Goal: Task Accomplishment & Management: Complete application form

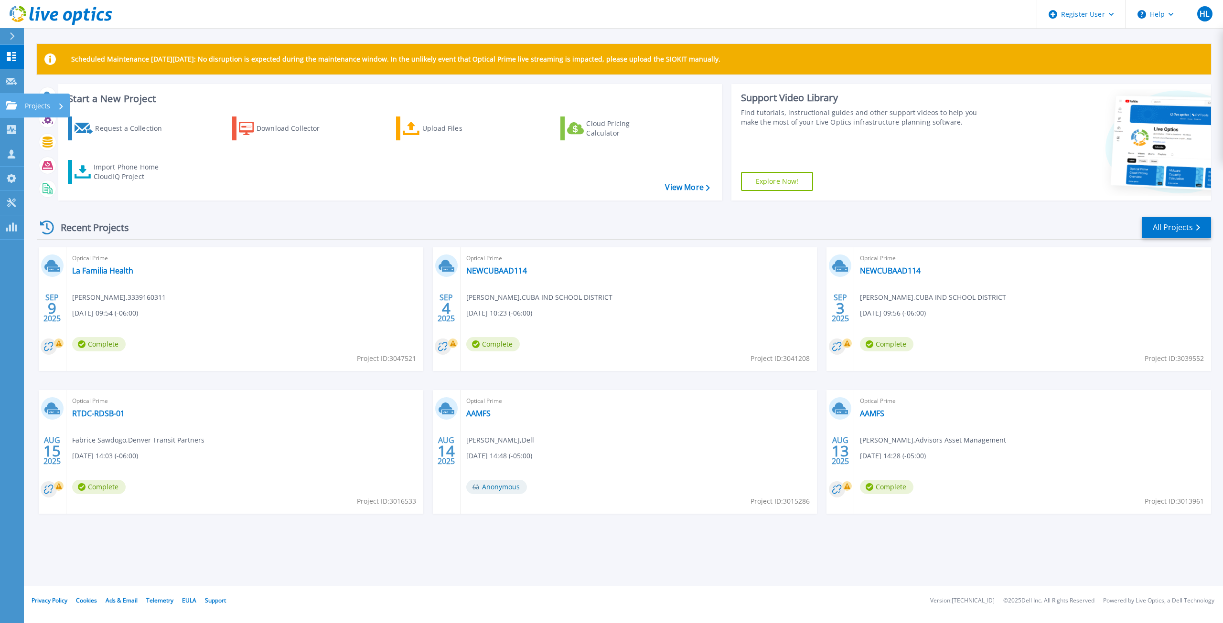
click at [18, 113] on link "Projects Projects" at bounding box center [12, 106] width 24 height 24
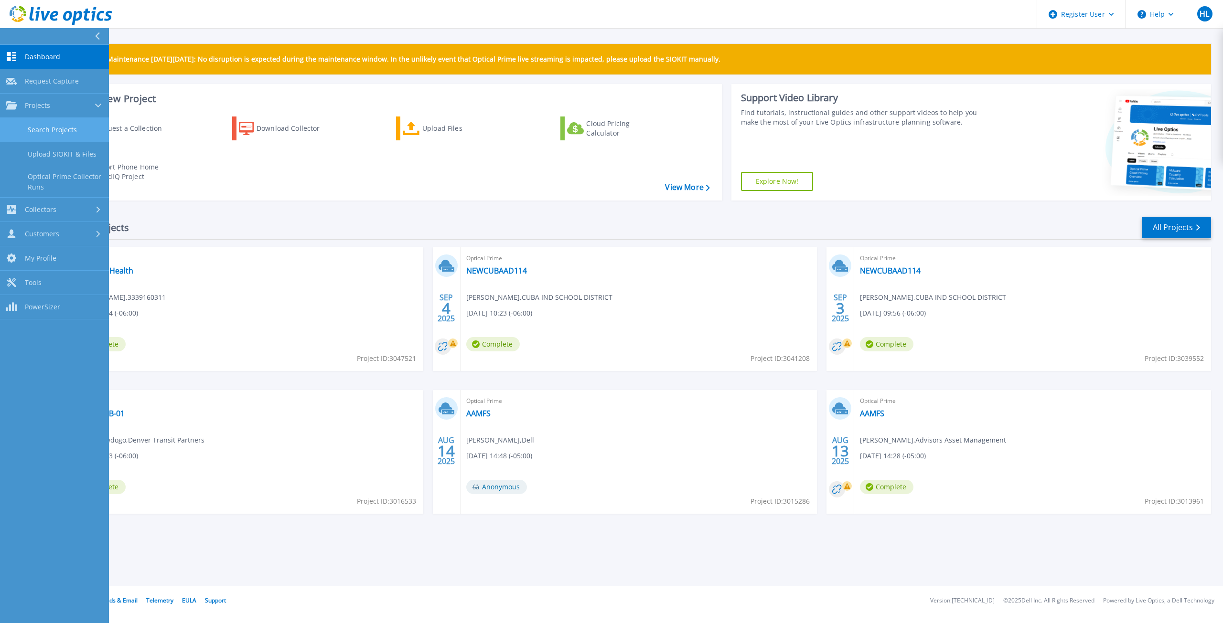
click at [30, 138] on link "Search Projects" at bounding box center [54, 130] width 109 height 24
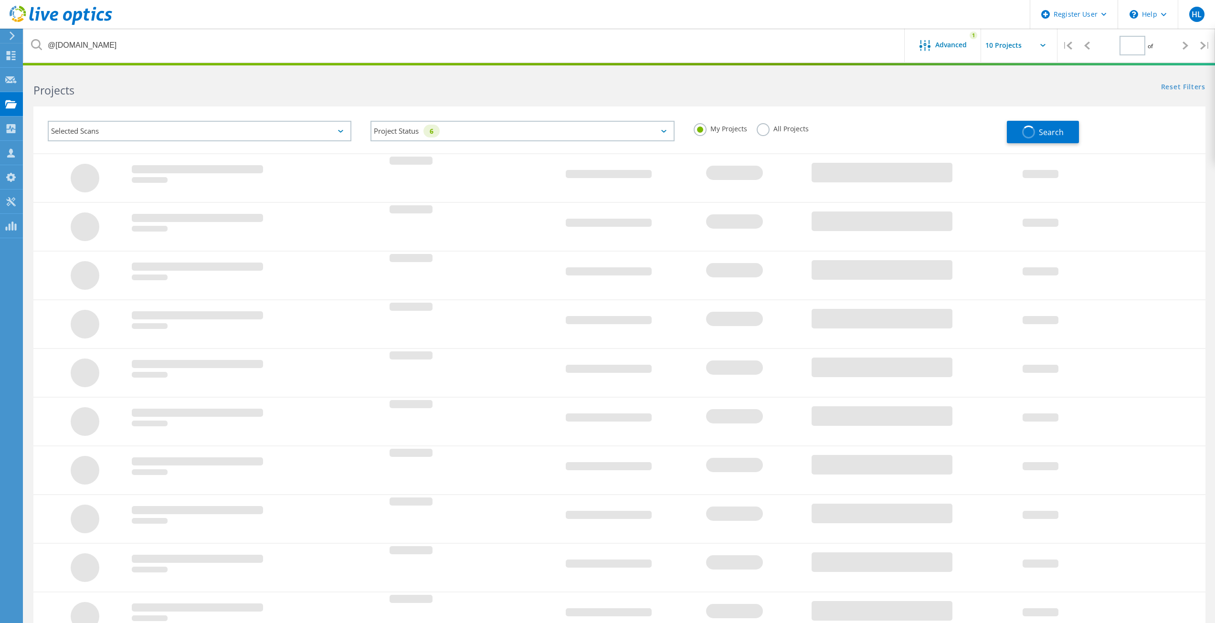
type input "1"
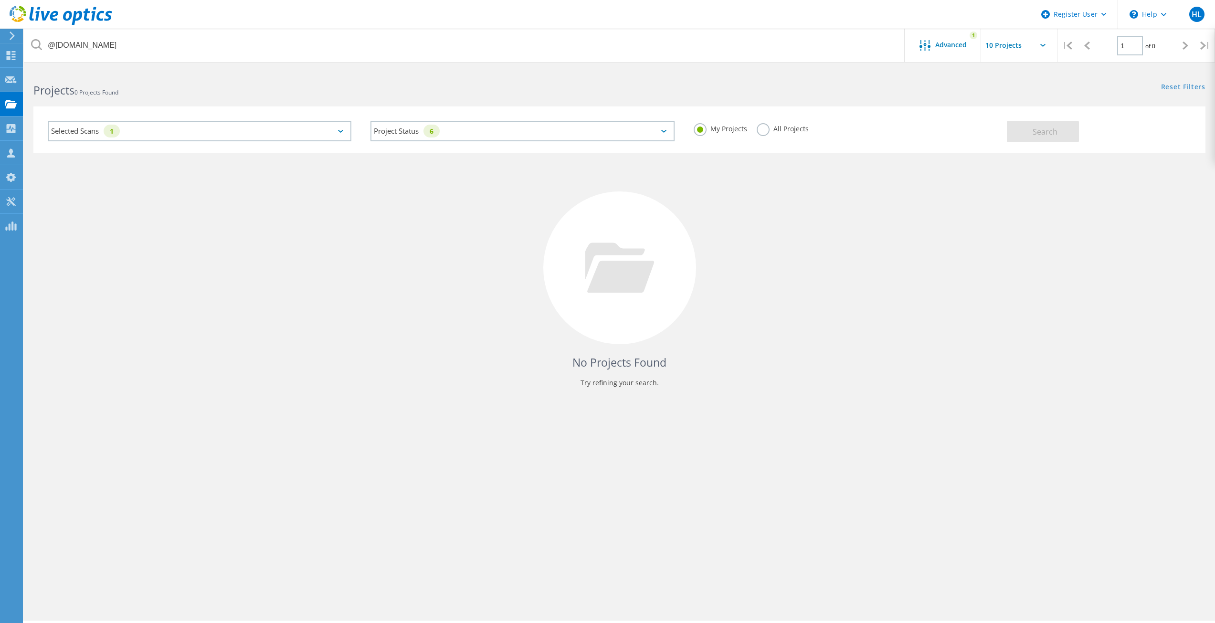
click at [136, 138] on div "Selected Scans 1" at bounding box center [200, 131] width 304 height 21
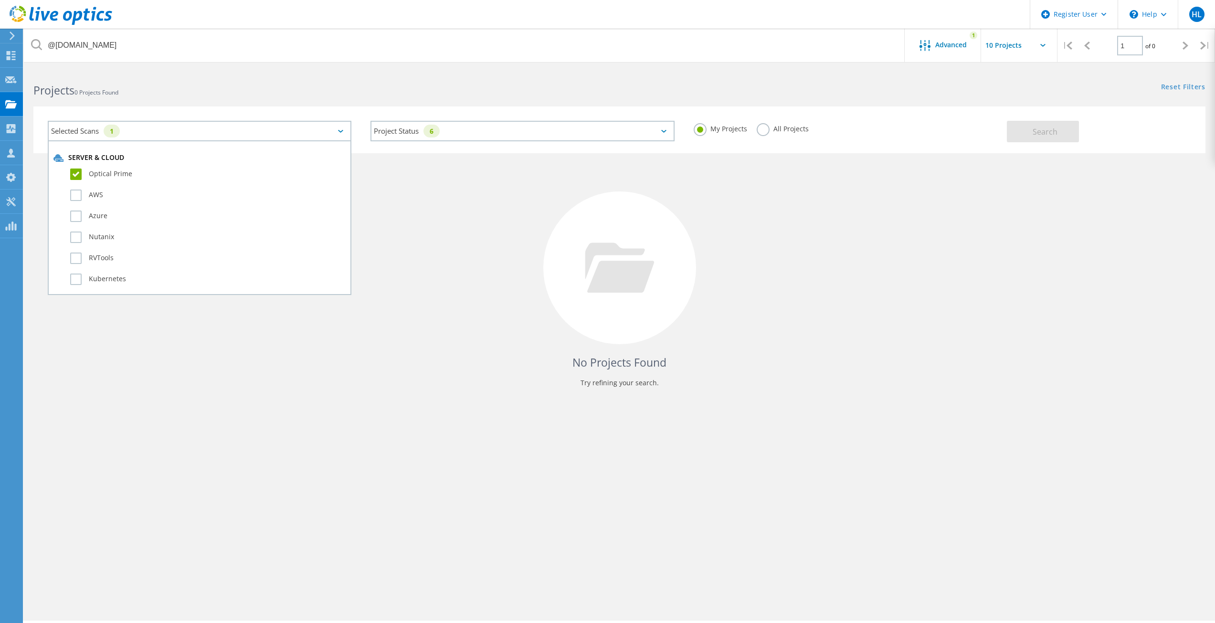
click at [137, 93] on h2 "Projects 0 Projects Found" at bounding box center [321, 91] width 576 height 16
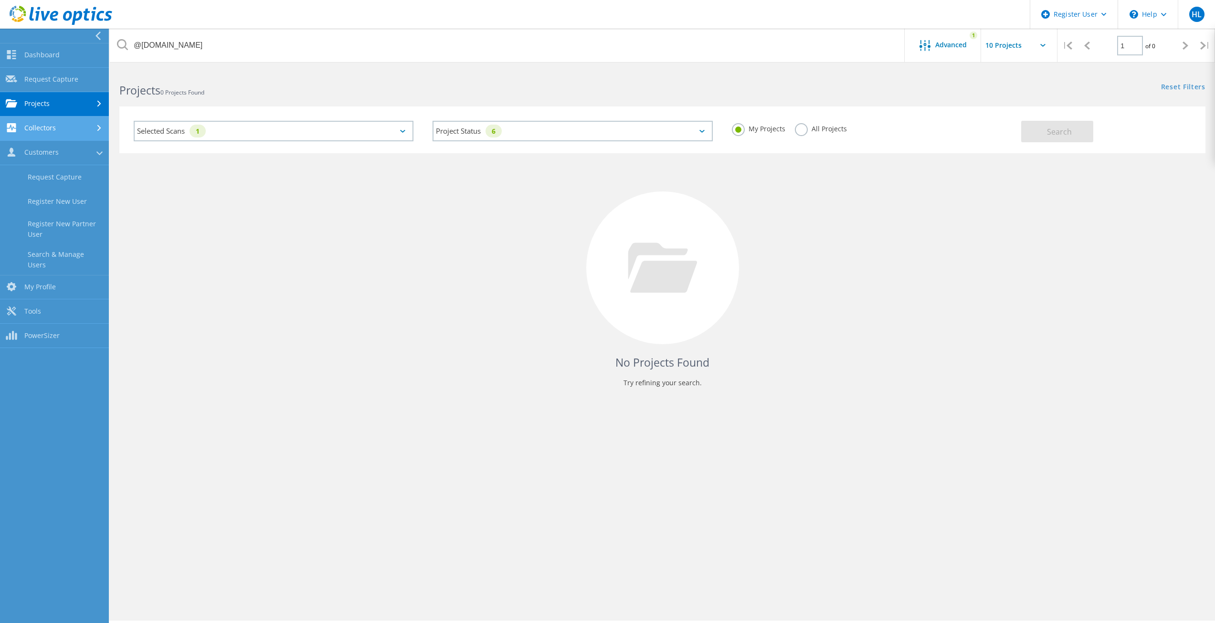
click at [13, 130] on link "Collectors" at bounding box center [54, 129] width 109 height 24
click at [45, 68] on link "Request Capture" at bounding box center [54, 80] width 109 height 24
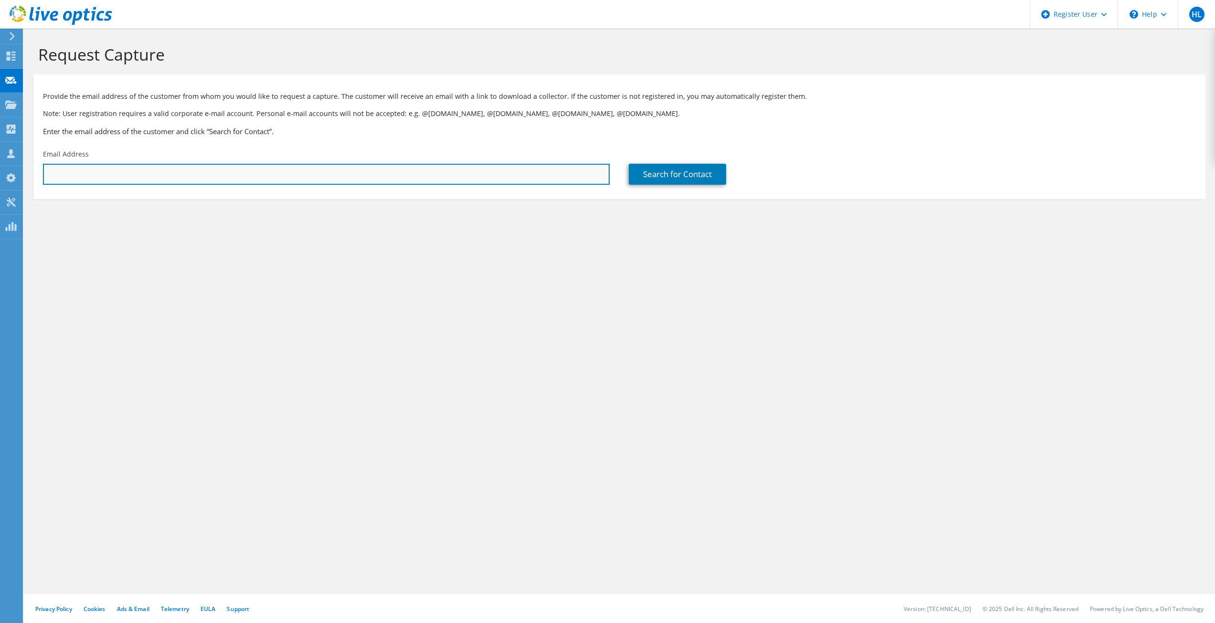
click at [177, 181] on input "text" at bounding box center [326, 174] width 567 height 21
paste input "justin.peterson@carlsbadschools.net"
type input "justin.peterson@carlsbadschools.net"
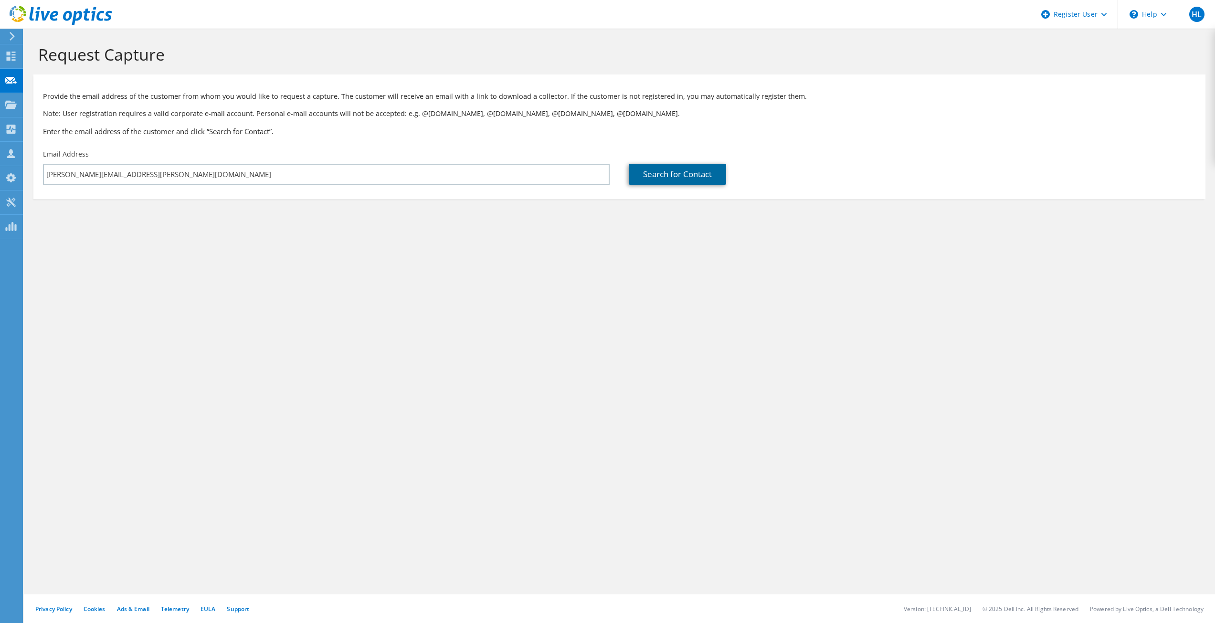
click at [698, 177] on link "Search for Contact" at bounding box center [677, 174] width 97 height 21
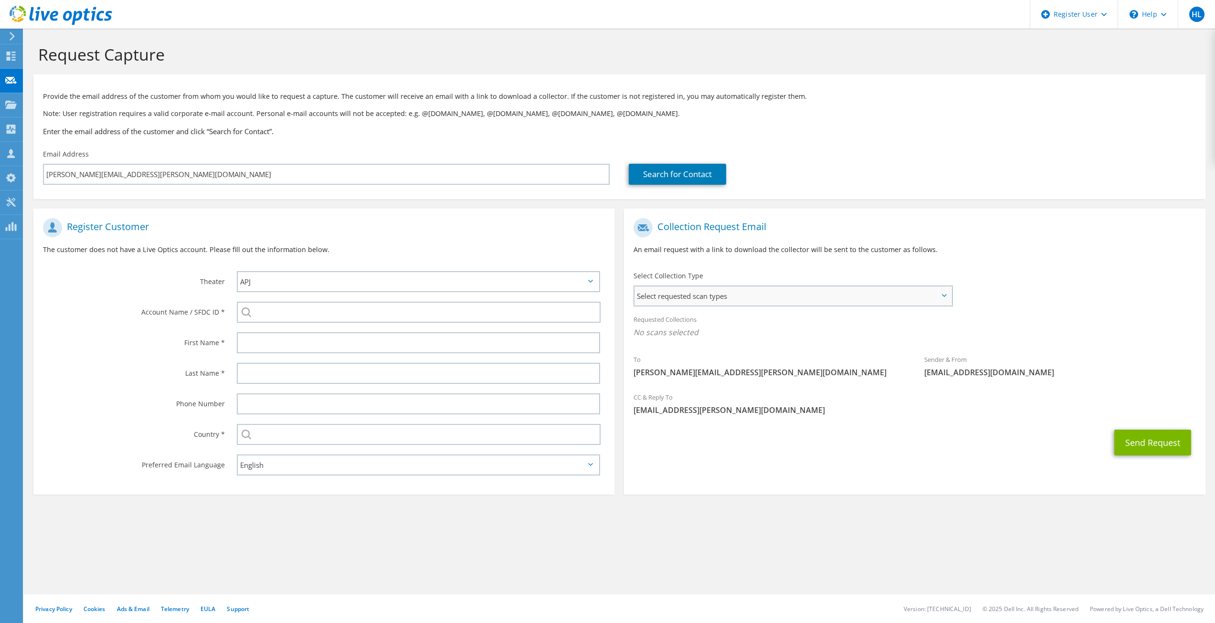
click at [776, 296] on span "Select requested scan types" at bounding box center [793, 296] width 317 height 19
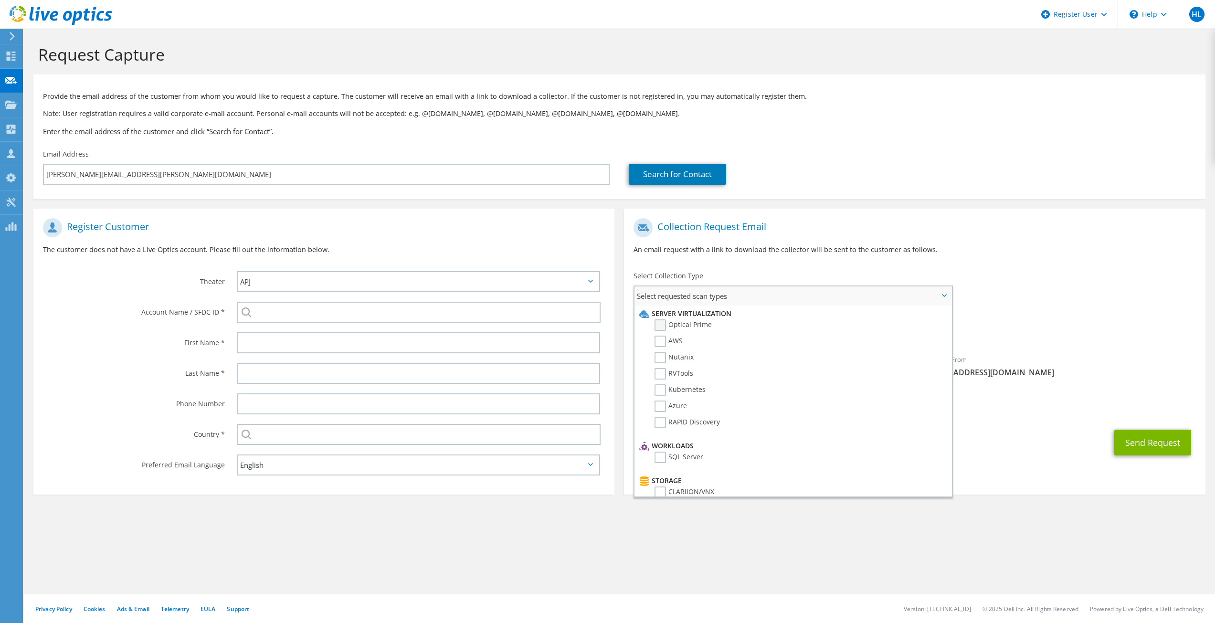
click at [708, 323] on label "Optical Prime" at bounding box center [683, 324] width 57 height 11
click at [0, 0] on input "Optical Prime" at bounding box center [0, 0] width 0 height 0
click at [1019, 299] on div "To justin.peterson@carlsbadschools.net Sender & From liveoptics@liveoptics.com" at bounding box center [914, 301] width 581 height 177
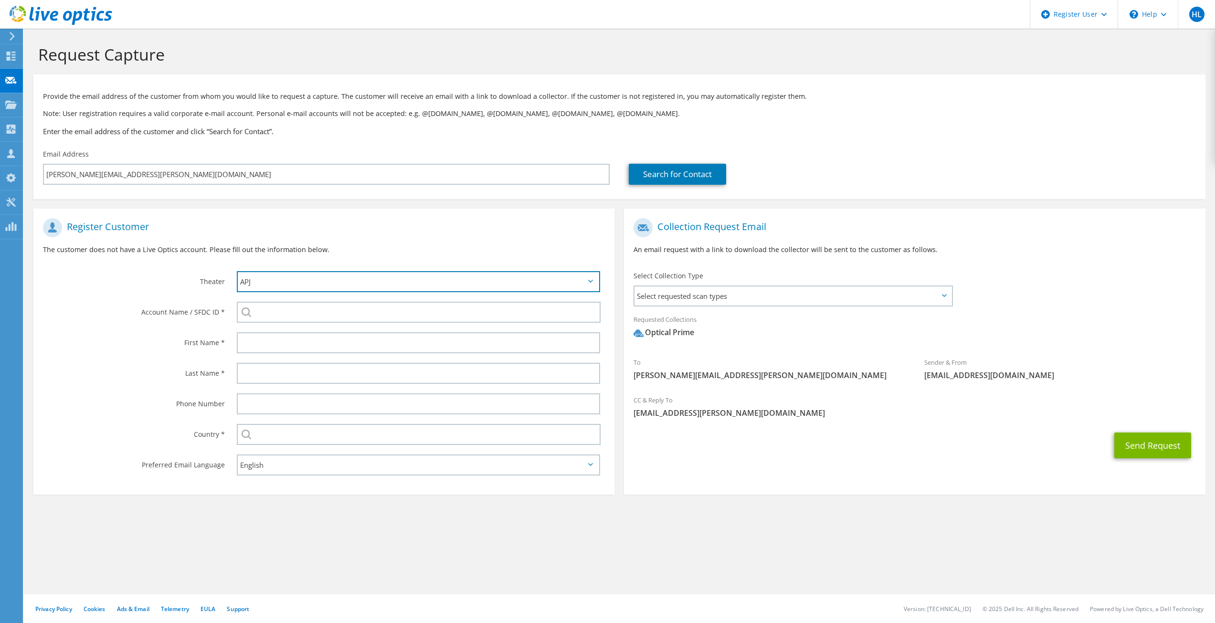
click at [287, 287] on select "APJ EMEA NA/LATAM" at bounding box center [419, 281] width 364 height 21
click at [237, 271] on select "APJ EMEA NA/LATAM" at bounding box center [419, 281] width 364 height 21
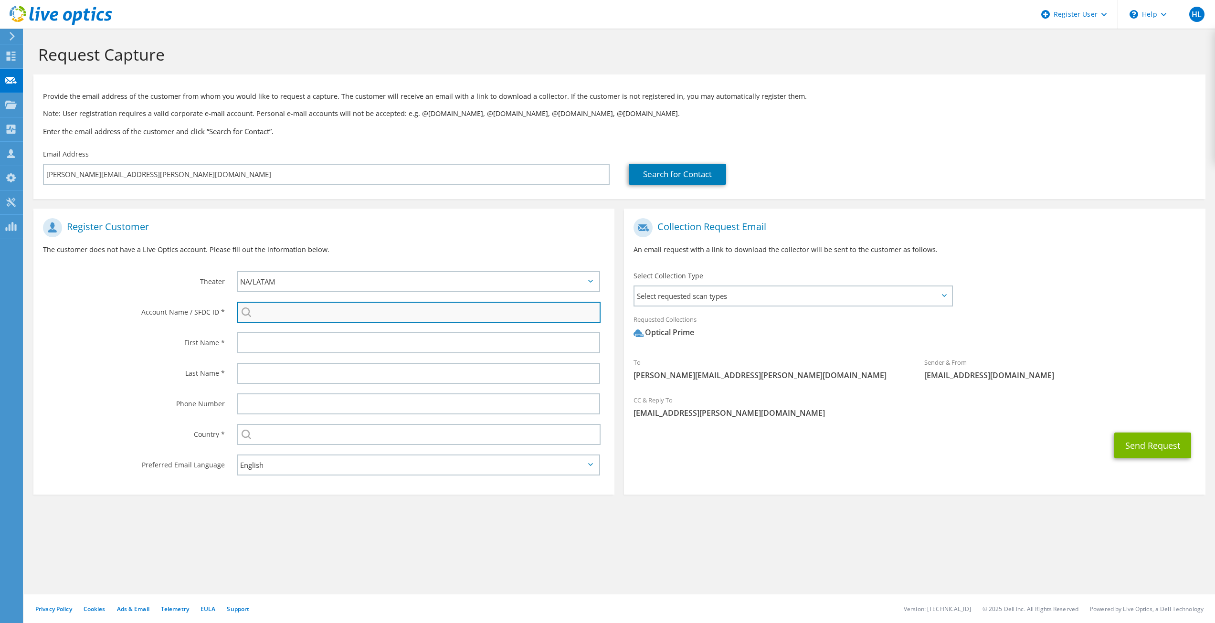
click at [321, 308] on input "search" at bounding box center [419, 312] width 364 height 21
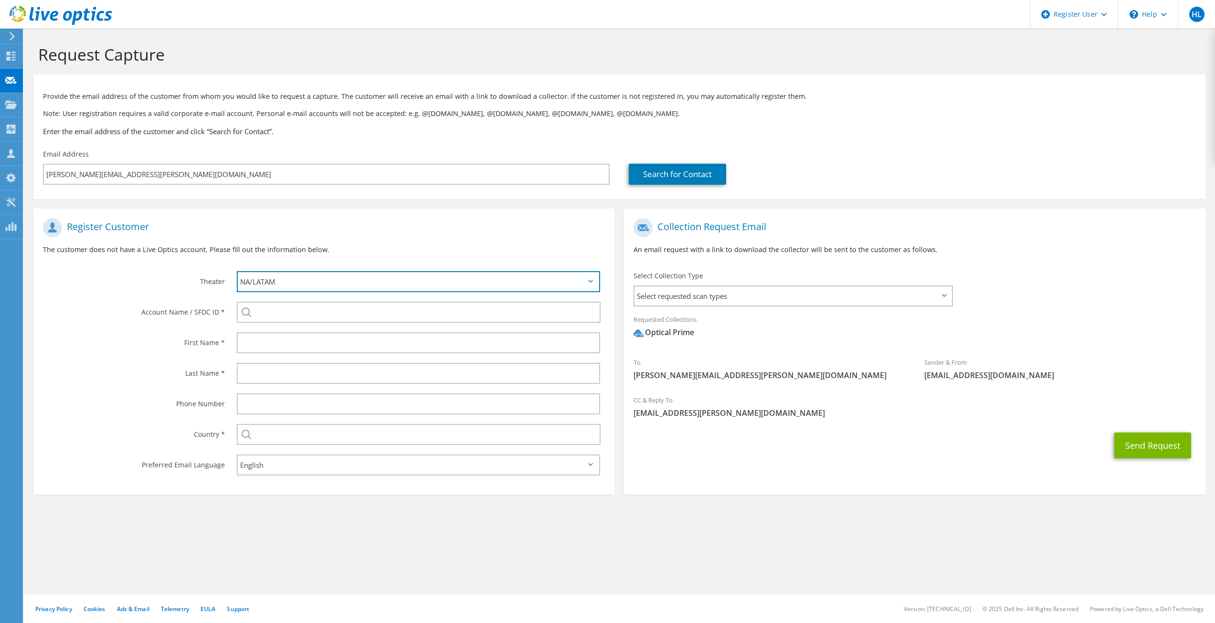
click at [321, 287] on select "APJ EMEA NA/LATAM" at bounding box center [419, 281] width 364 height 21
select select "1"
click at [237, 271] on select "APJ EMEA NA/LATAM" at bounding box center [419, 281] width 364 height 21
drag, startPoint x: 308, startPoint y: 284, endPoint x: 308, endPoint y: 292, distance: 8.1
click at [308, 284] on select "APJ EMEA NA/LATAM" at bounding box center [419, 281] width 364 height 21
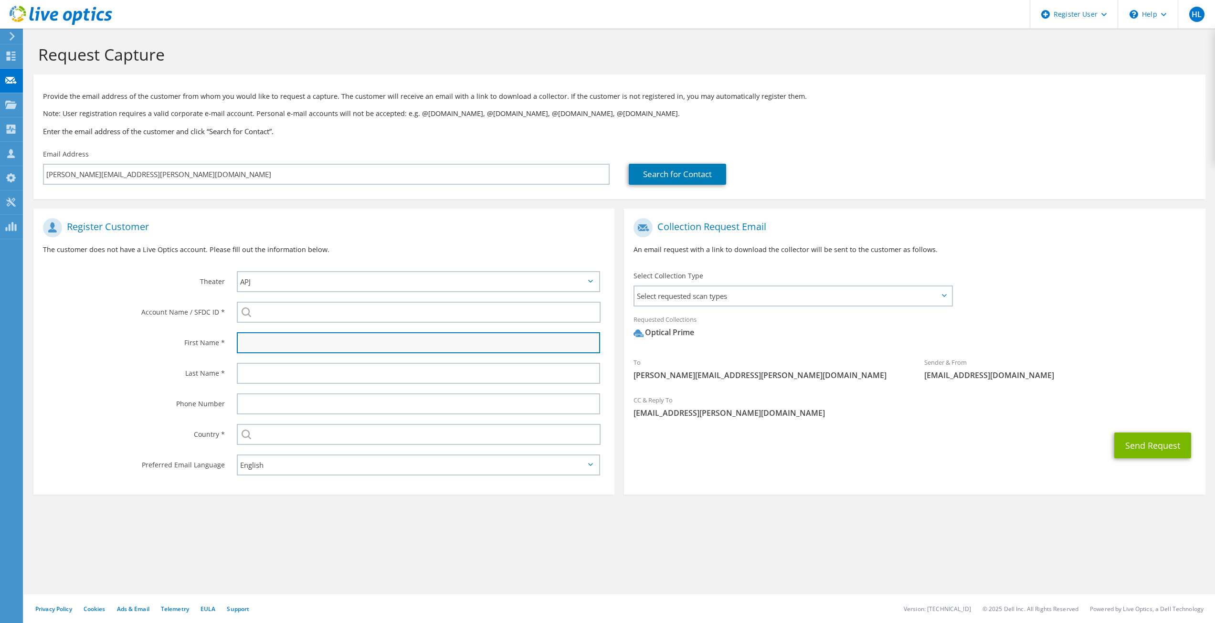
click at [308, 338] on input "text" at bounding box center [419, 342] width 364 height 21
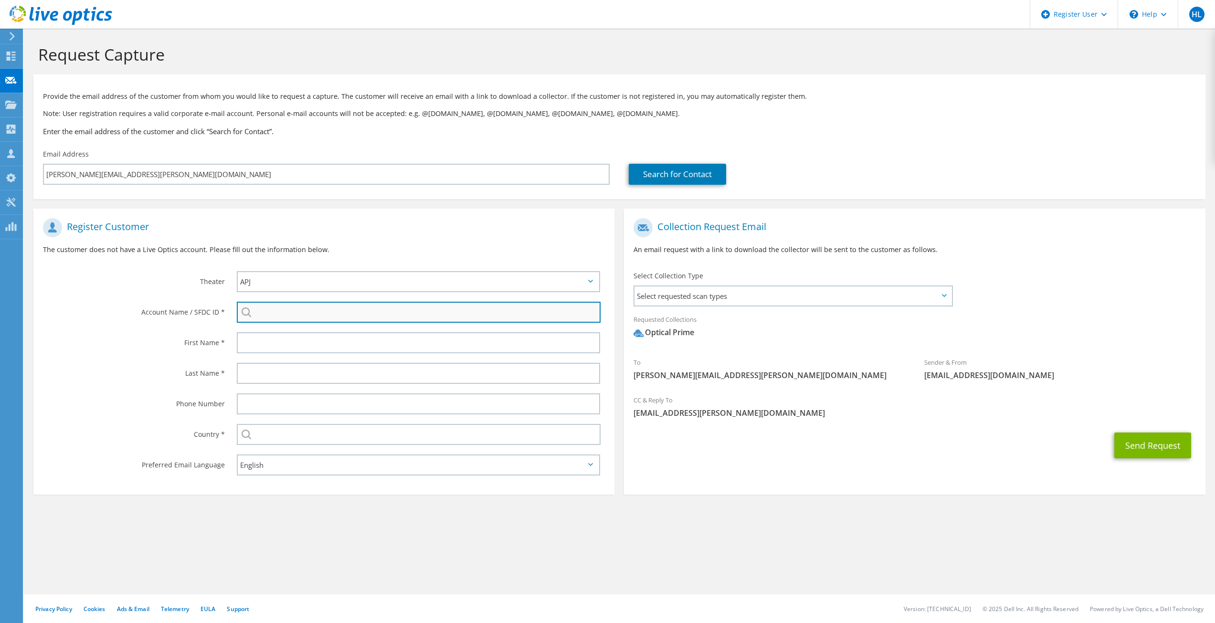
click at [301, 319] on input "search" at bounding box center [419, 312] width 364 height 21
click at [263, 317] on input "search" at bounding box center [419, 312] width 364 height 21
paste input "595670746"
type input "595670746"
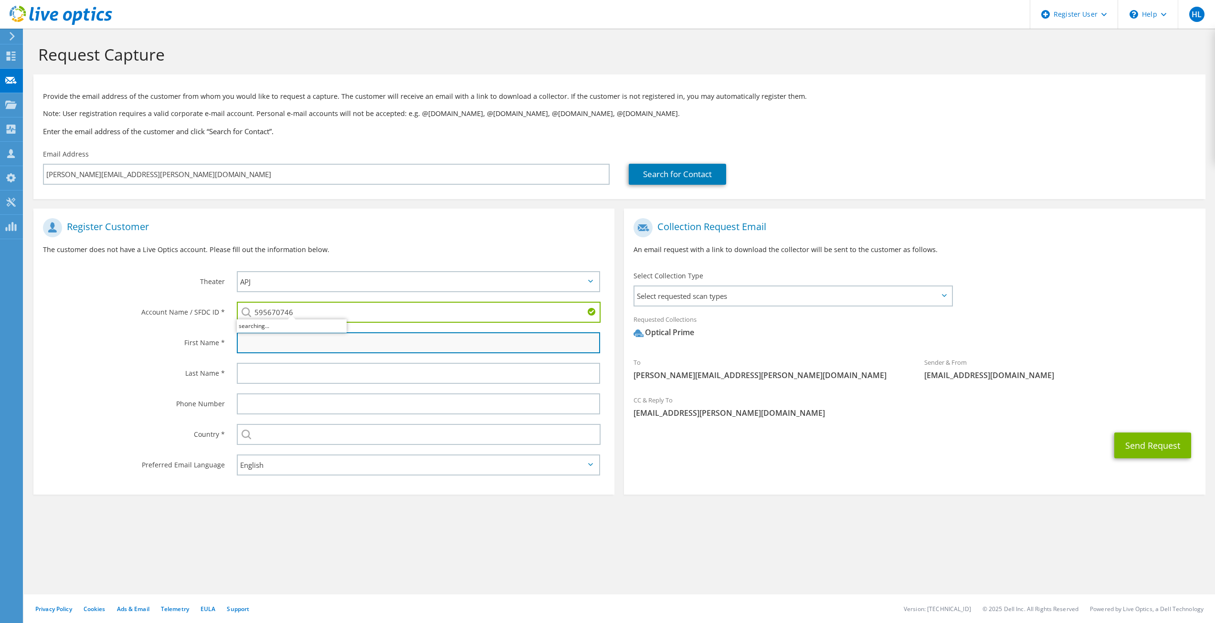
click at [285, 348] on input "text" at bounding box center [419, 342] width 364 height 21
type input "Justin"
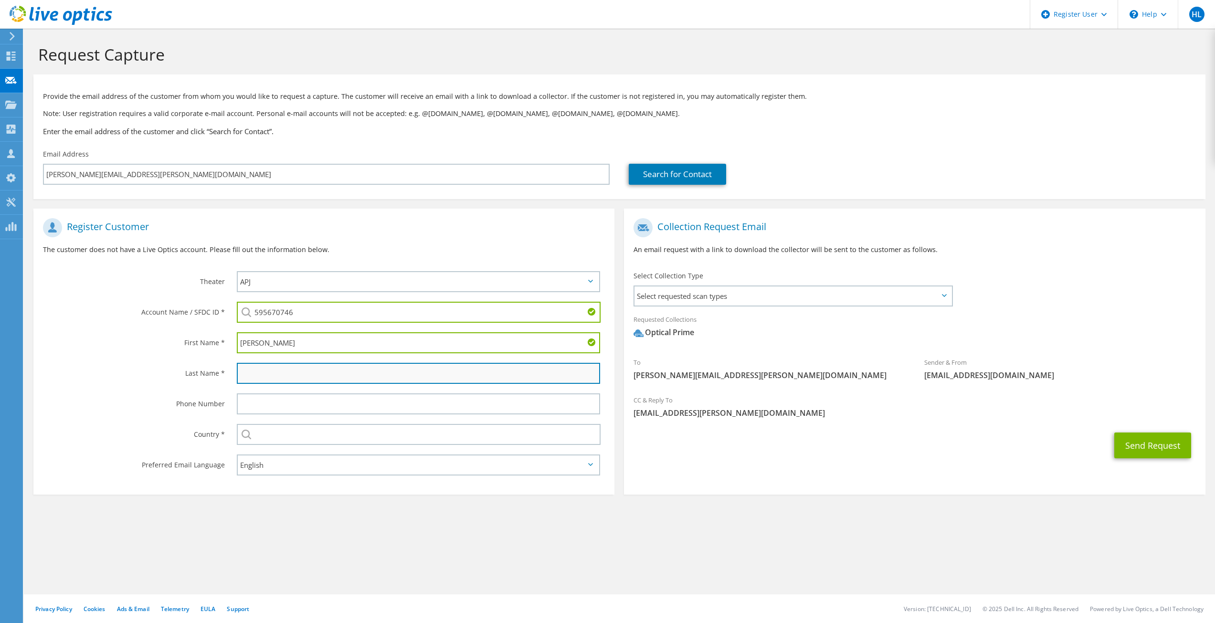
click at [347, 377] on input "text" at bounding box center [419, 373] width 364 height 21
click at [298, 261] on div "Register Customer The customer does not have a Live Optics account. Please fill…" at bounding box center [323, 239] width 581 height 53
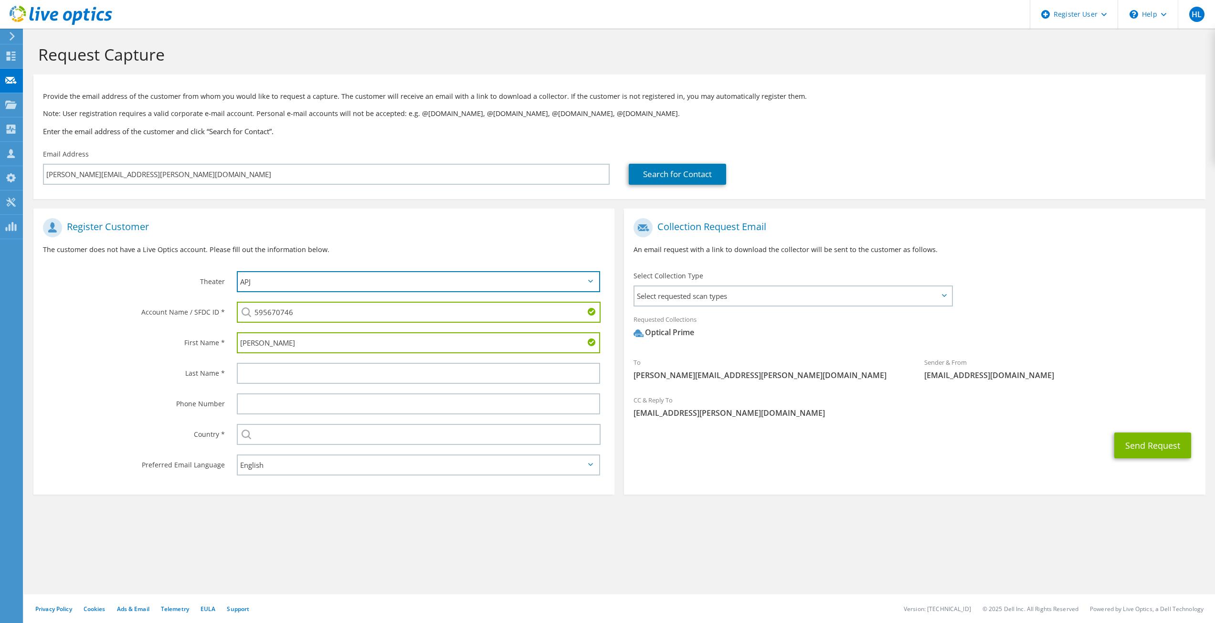
drag, startPoint x: 297, startPoint y: 277, endPoint x: 301, endPoint y: 287, distance: 10.7
click at [297, 277] on select "APJ EMEA NA/LATAM" at bounding box center [419, 281] width 364 height 21
select select "3"
click at [237, 271] on select "APJ EMEA NA/LATAM" at bounding box center [419, 281] width 364 height 21
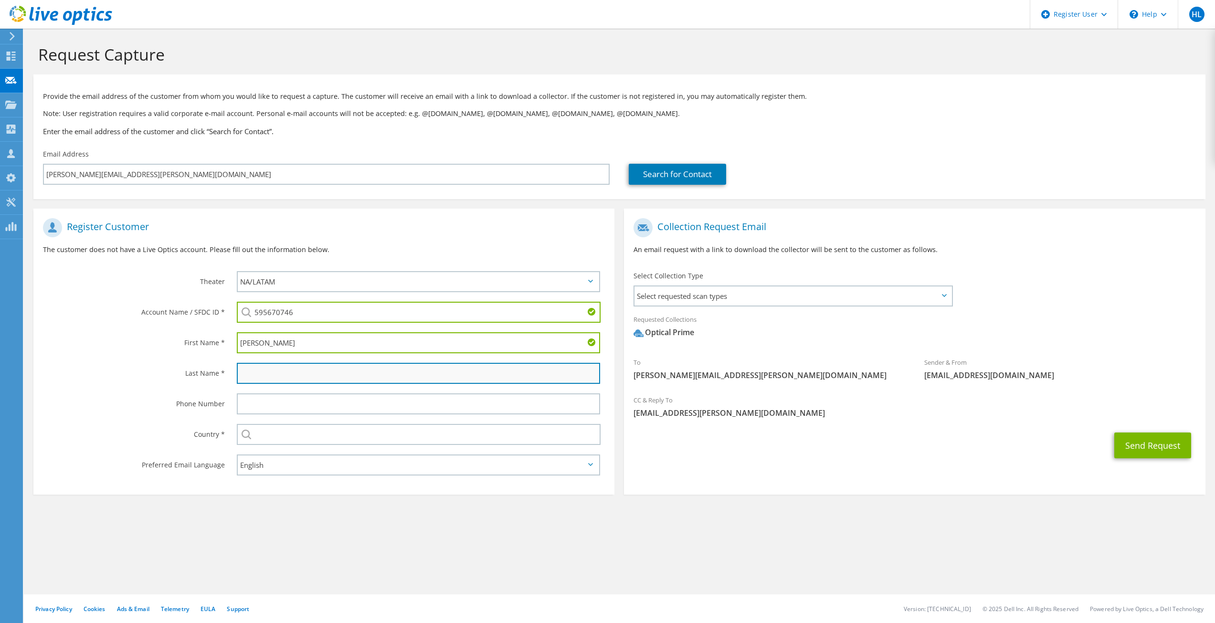
click at [313, 379] on input "text" at bounding box center [419, 373] width 364 height 21
type input "Peterson"
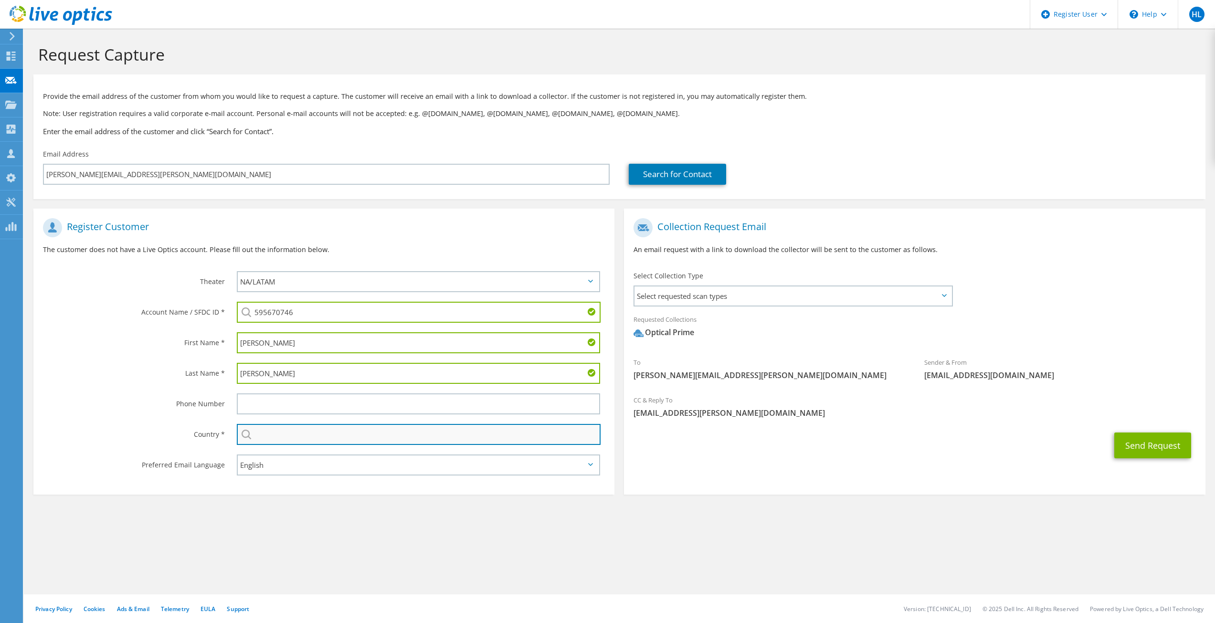
click at [316, 438] on input "text" at bounding box center [419, 434] width 364 height 21
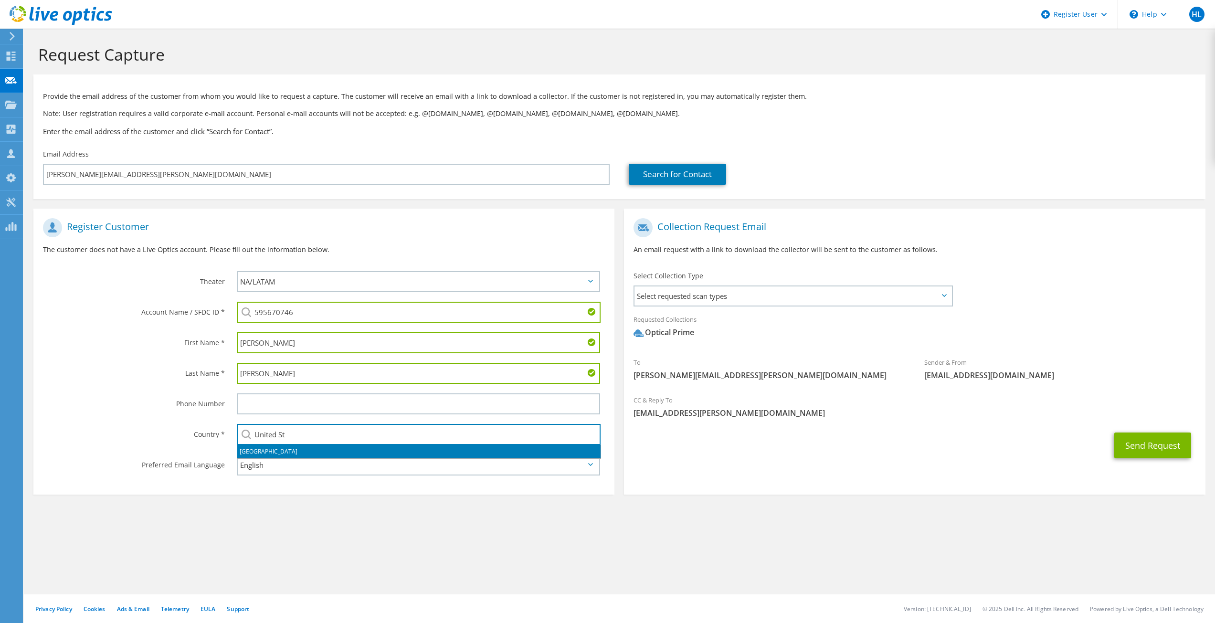
click at [311, 447] on li "United States" at bounding box center [418, 451] width 363 height 13
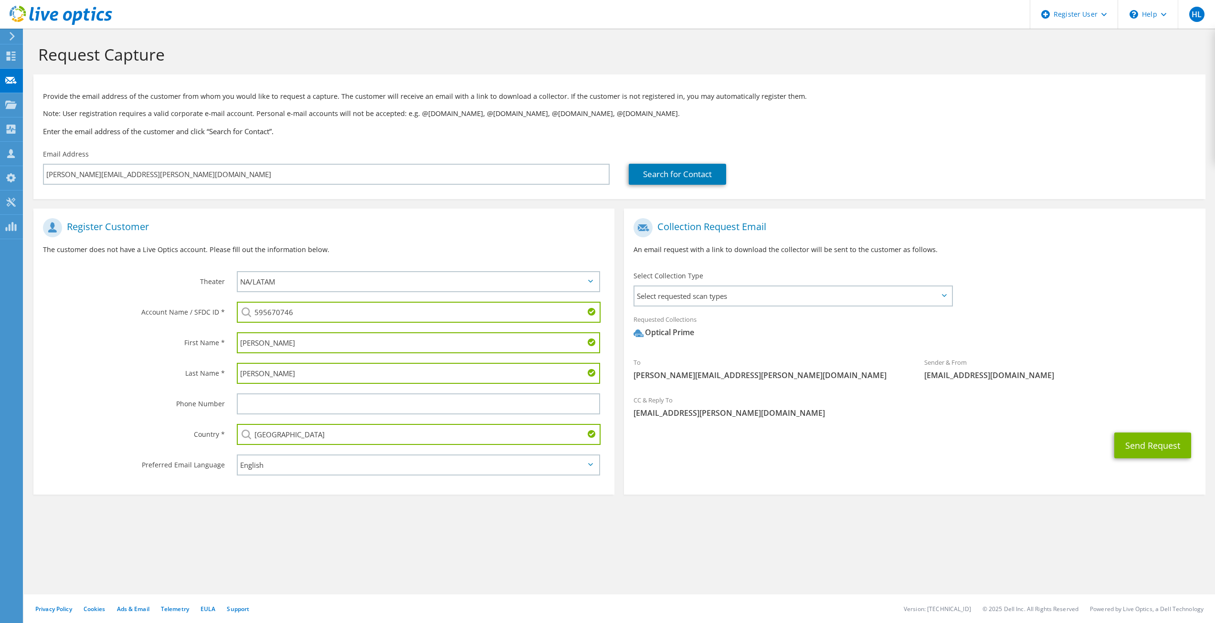
type input "United States"
drag, startPoint x: 769, startPoint y: 355, endPoint x: 783, endPoint y: 362, distance: 16.0
click at [769, 356] on div "To justin.peterson@carlsbadschools.net" at bounding box center [769, 368] width 291 height 33
click at [1185, 446] on button "Send Request" at bounding box center [1153, 446] width 77 height 26
